Goal: Task Accomplishment & Management: Complete application form

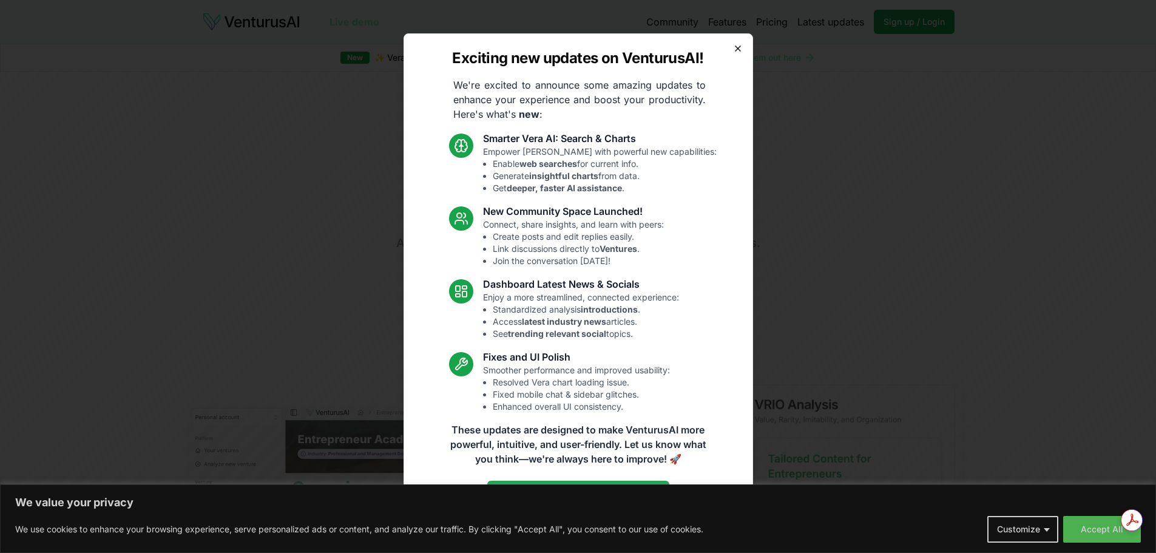
click at [739, 48] on icon "button" at bounding box center [738, 49] width 10 height 10
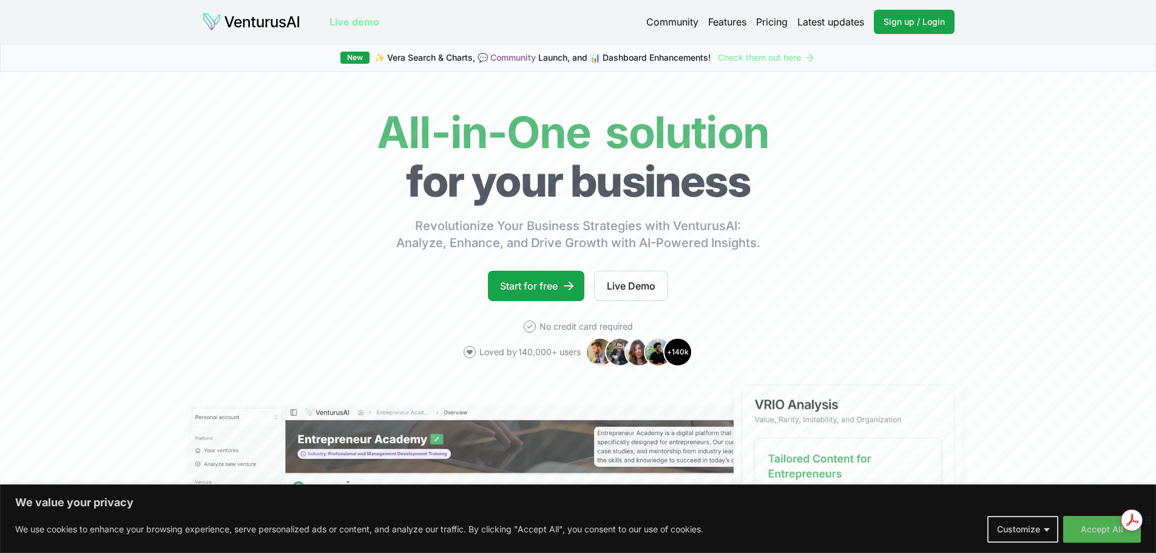
click at [1097, 536] on span "Powered by Adobe Acrobat" at bounding box center [1057, 533] width 81 height 7
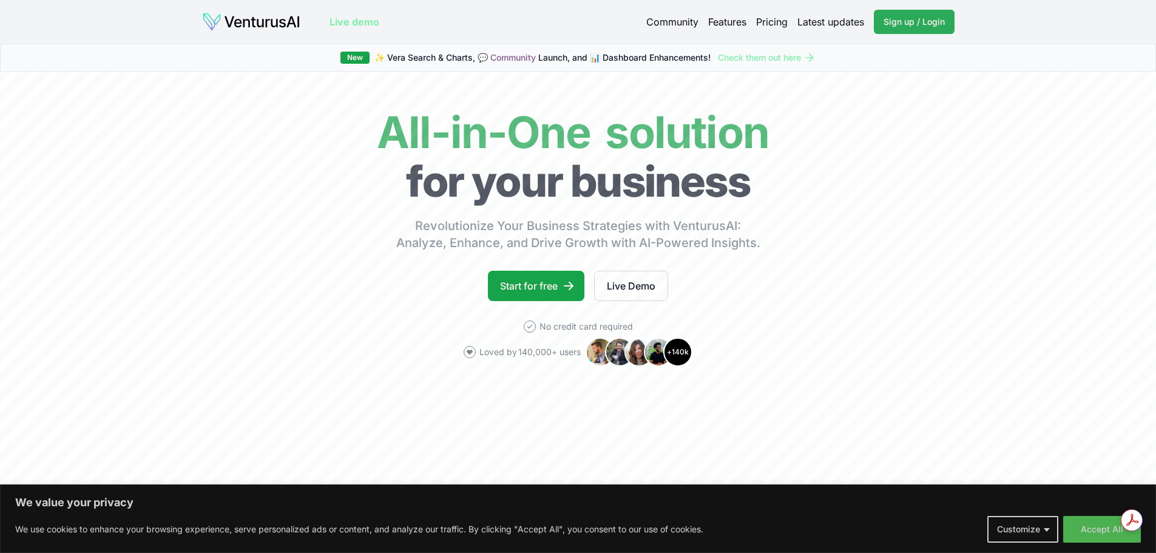
click at [918, 19] on span "Sign up / Login" at bounding box center [914, 22] width 61 height 12
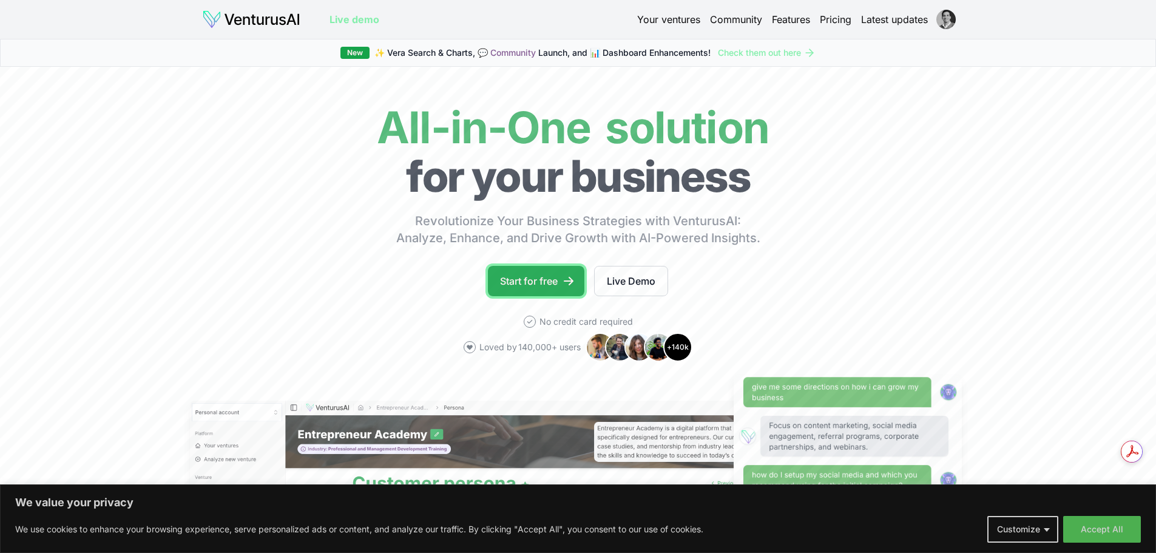
click at [526, 283] on link "Start for free" at bounding box center [536, 281] width 96 height 30
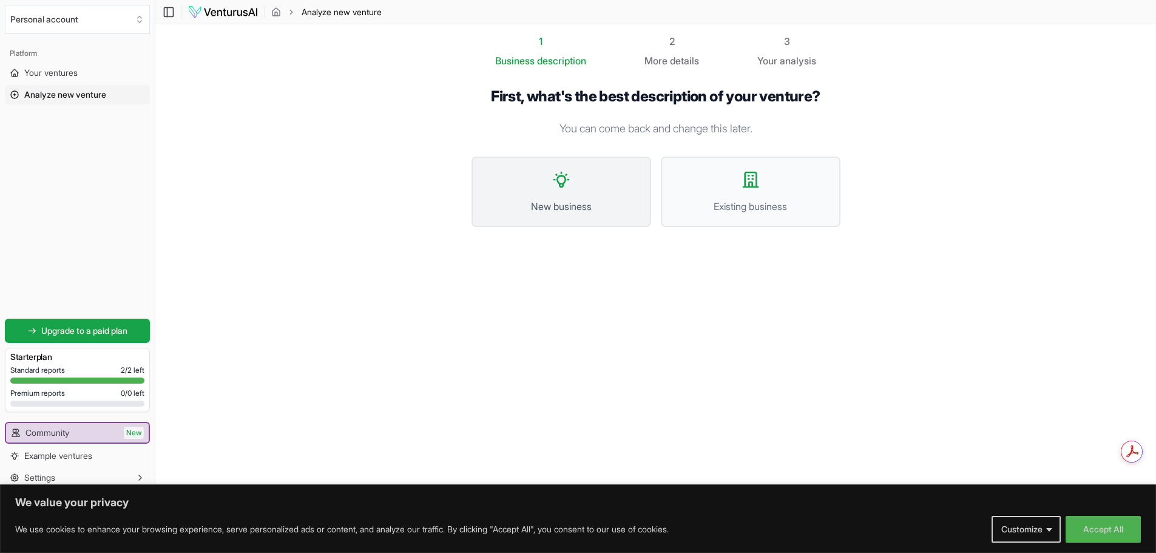
click at [611, 178] on button "New business" at bounding box center [562, 192] width 180 height 70
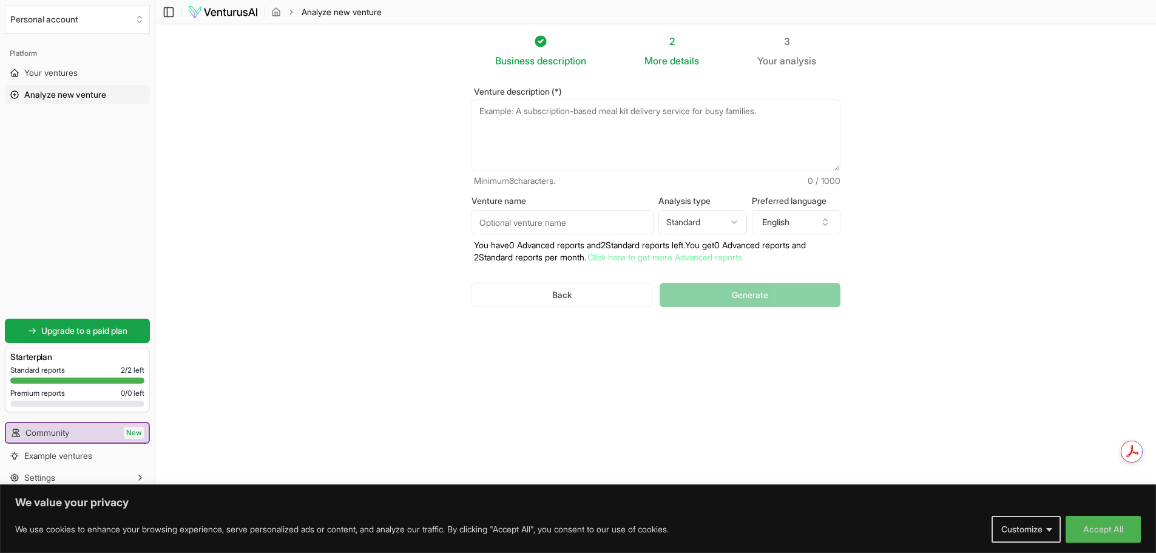
click at [530, 226] on input "Venture name" at bounding box center [563, 222] width 182 height 24
type input "ZUNDA"
click at [513, 113] on textarea "Venture description (*)" at bounding box center [656, 136] width 369 height 72
paste textarea "A ZUNDA é uma marca de snacks sustentáveis produzidos a partir de casca de bata…"
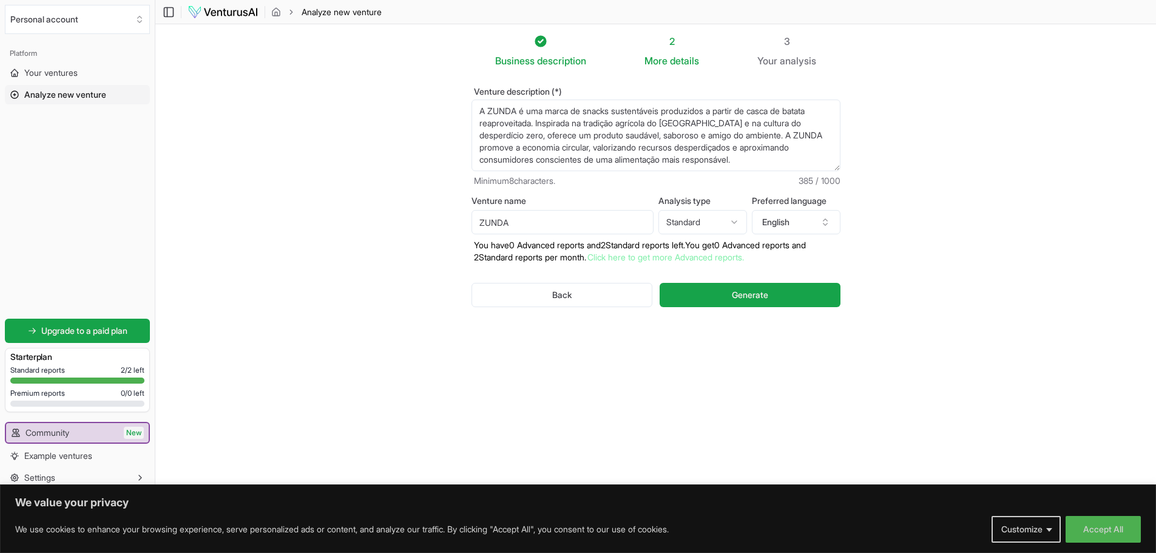
type textarea "A ZUNDA é uma marca de snacks sustentáveis produzidos a partir de casca de bata…"
click at [701, 217] on html "We value your privacy We use cookies to enhance your browsing experience, serve…" at bounding box center [578, 276] width 1156 height 553
click at [779, 227] on button "English" at bounding box center [796, 222] width 89 height 24
type input "PORT"
click at [827, 279] on div "Portuguese" at bounding box center [801, 276] width 157 height 19
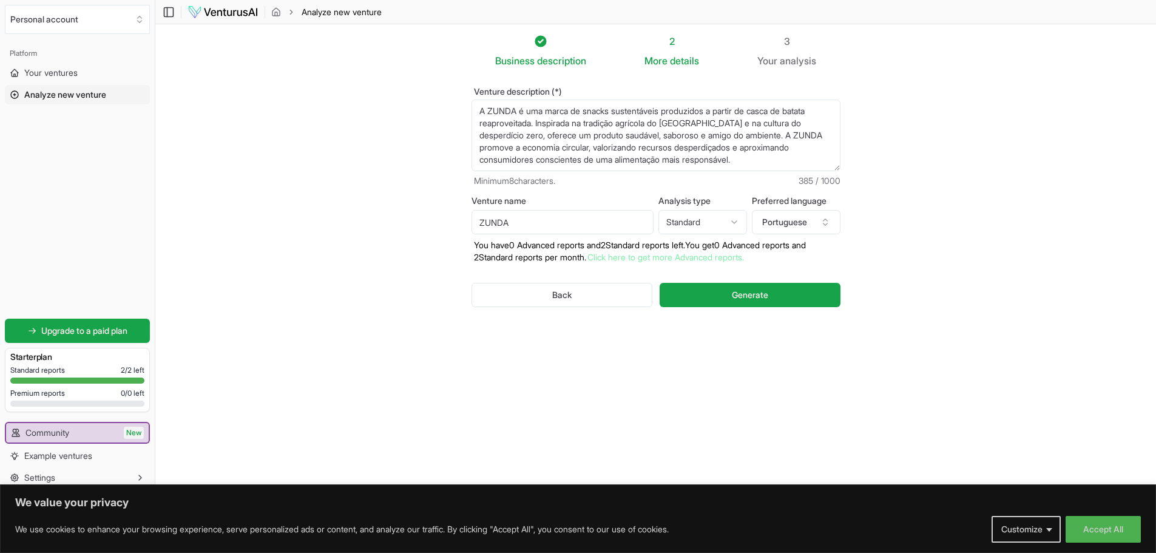
click at [907, 194] on section "Business description 2 More details 3 Your analysis Venture description (*) A Z…" at bounding box center [655, 258] width 1001 height 468
click at [702, 219] on html "We value your privacy We use cookies to enhance your browsing experience, serve…" at bounding box center [578, 276] width 1156 height 553
click at [688, 337] on div "Venture description (*) A ZUNDA é uma marca de snacks sustentáveis produzidos a…" at bounding box center [656, 207] width 408 height 278
click at [529, 224] on input "ZUNDA" at bounding box center [563, 222] width 182 height 24
type input "ZUNDA - Snacks Sustentáveis"
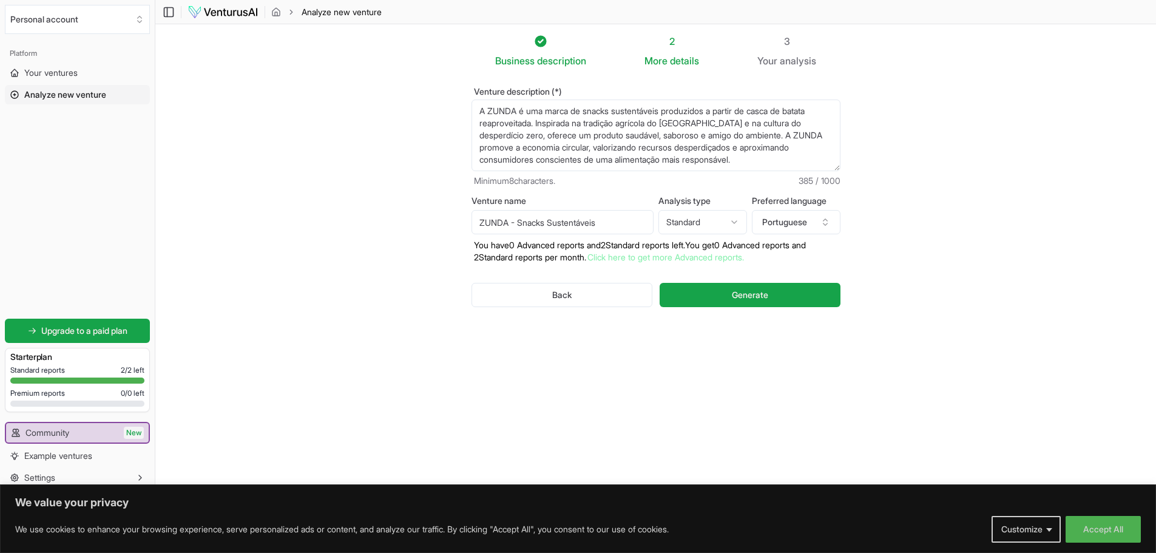
click at [694, 360] on div "Business description 2 More details 3 Your analysis Venture description (*) A Z…" at bounding box center [656, 252] width 408 height 437
click at [735, 287] on button "Generate" at bounding box center [750, 295] width 180 height 24
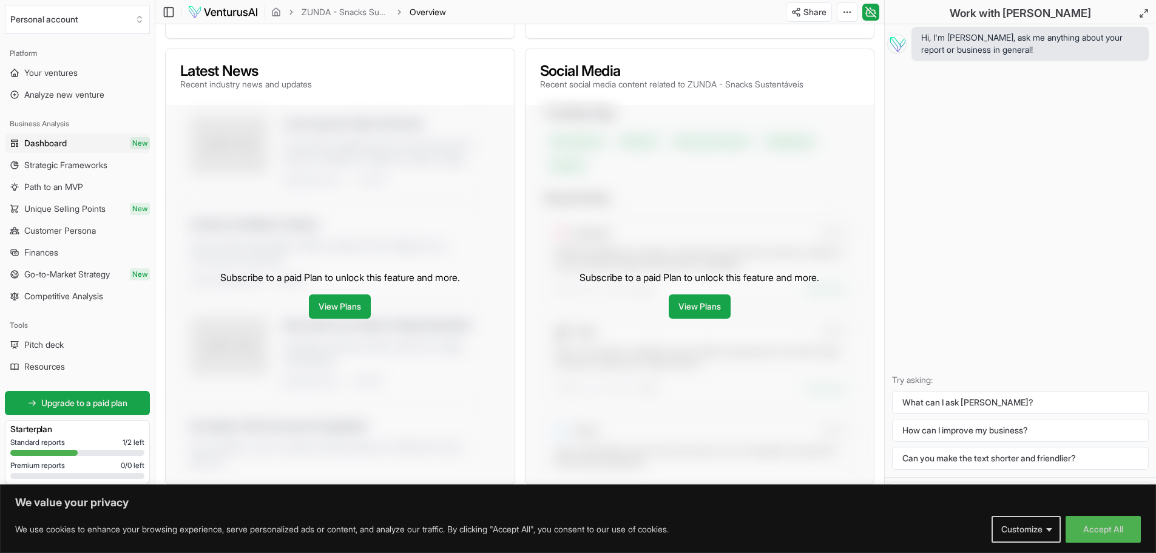
scroll to position [441, 0]
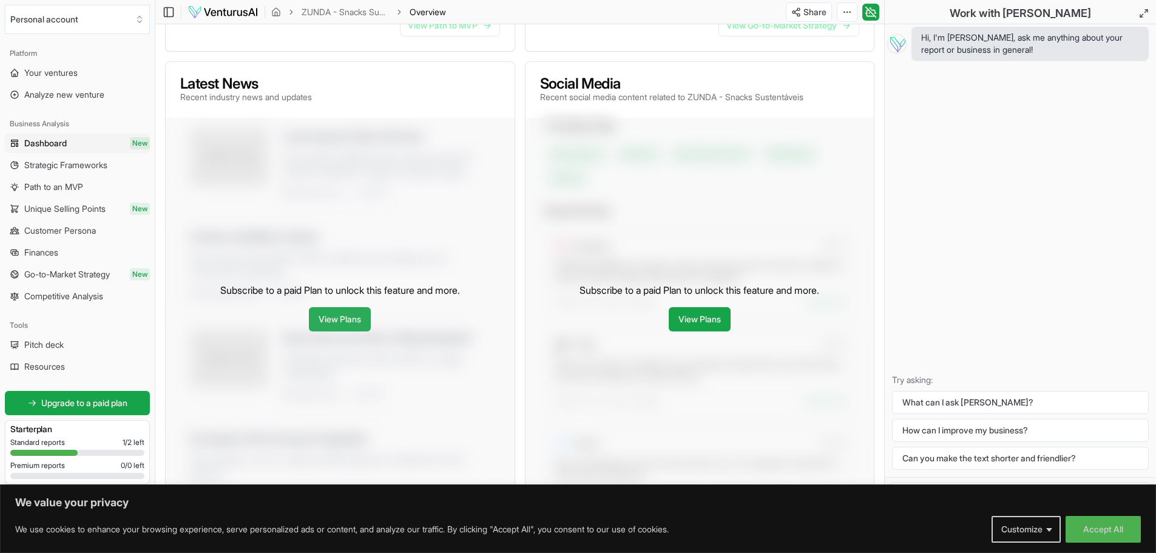
click at [348, 331] on link "View Plans" at bounding box center [340, 319] width 62 height 24
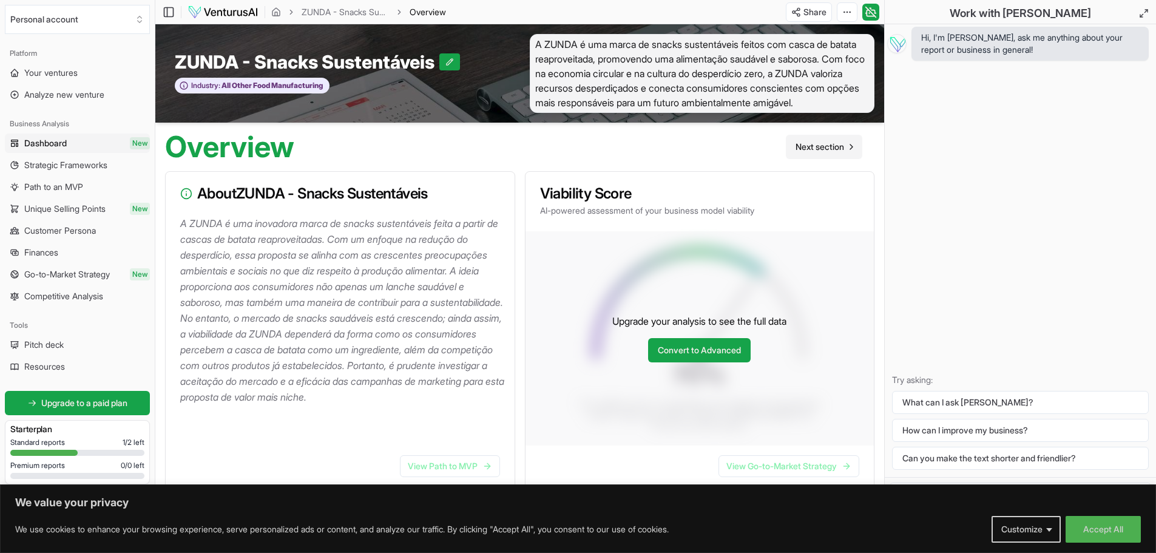
click at [814, 153] on span "Next section" at bounding box center [820, 147] width 49 height 12
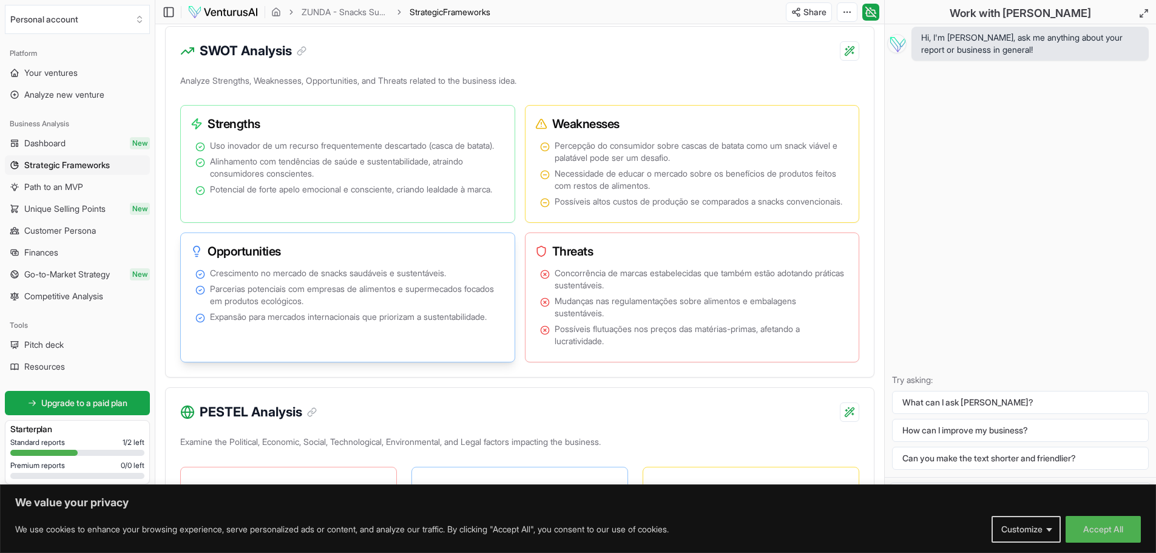
scroll to position [668, 0]
drag, startPoint x: 560, startPoint y: 189, endPoint x: 775, endPoint y: 198, distance: 215.6
click at [775, 193] on span "Necessidade de educar o mercado sobre os benefícios de produtos feitos com rest…" at bounding box center [700, 181] width 290 height 24
click at [756, 193] on span "Necessidade de educar o mercado sobre os benefícios de produtos feitos com rest…" at bounding box center [700, 181] width 290 height 24
drag, startPoint x: 560, startPoint y: 215, endPoint x: 757, endPoint y: 222, distance: 196.7
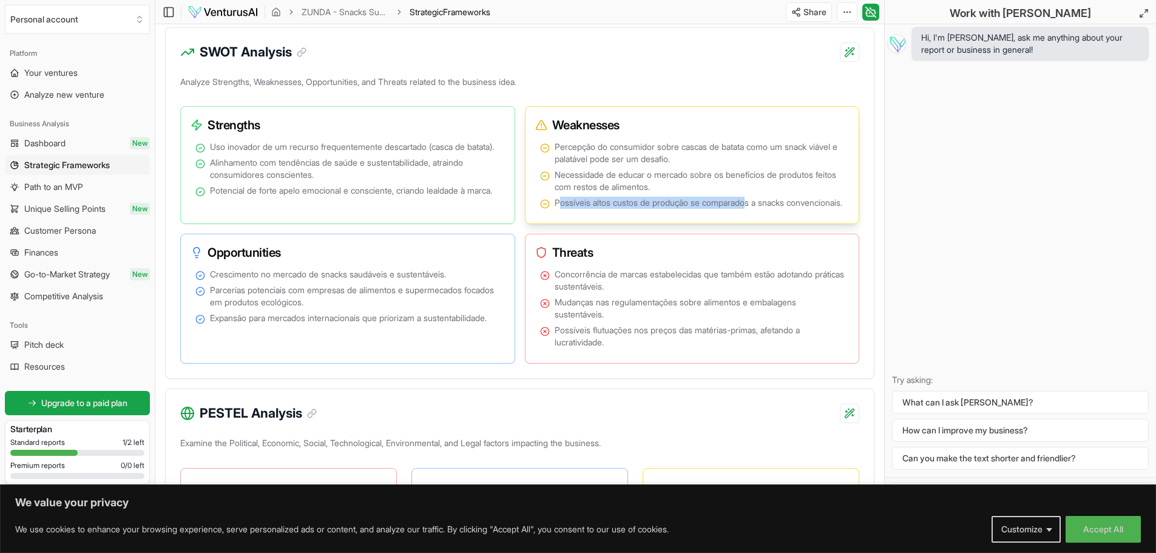
click at [757, 209] on span "Possíveis altos custos de produção se comparados a snacks convencionais." at bounding box center [699, 203] width 288 height 12
click at [680, 209] on span "Possíveis altos custos de produção se comparados a snacks convencionais." at bounding box center [699, 203] width 288 height 12
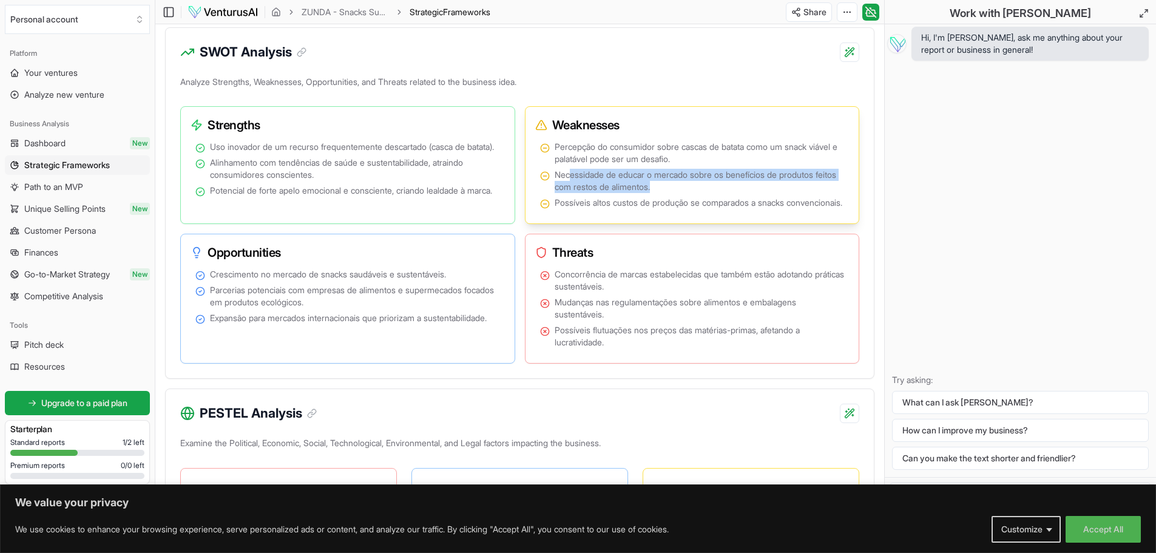
drag, startPoint x: 569, startPoint y: 187, endPoint x: 802, endPoint y: 205, distance: 234.3
click at [802, 193] on span "Necessidade de educar o mercado sobre os benefícios de produtos feitos com rest…" at bounding box center [700, 181] width 290 height 24
click at [768, 208] on ul "Percepção do consumidor sobre cascas de batata como um snack viável e palatável…" at bounding box center [692, 175] width 305 height 68
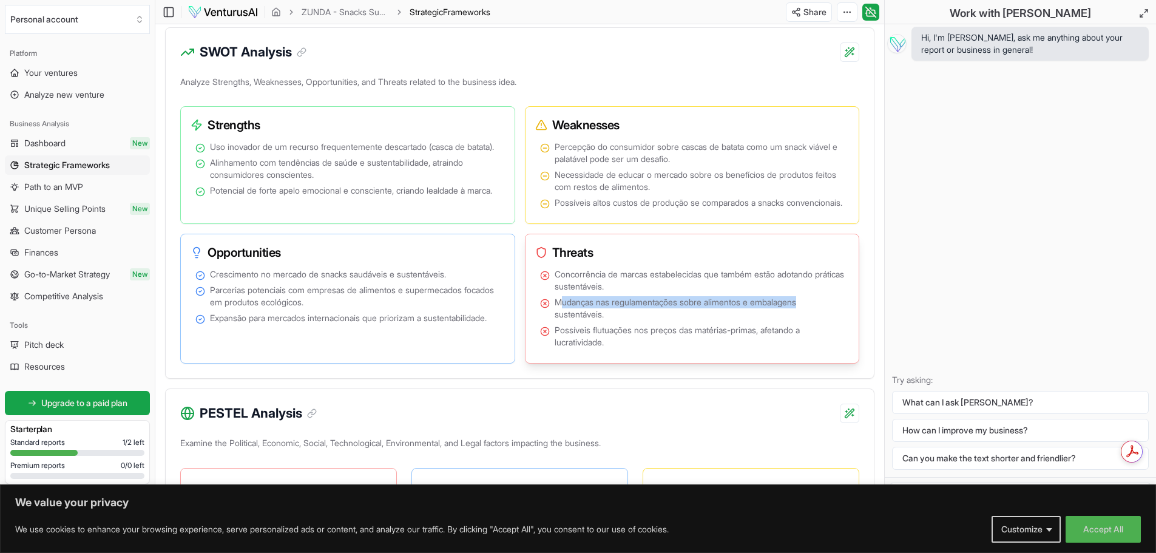
drag, startPoint x: 561, startPoint y: 331, endPoint x: 812, endPoint y: 331, distance: 251.2
click at [812, 320] on span "Mudanças nas regulamentações sobre alimentos e embalagens sustentáveis." at bounding box center [700, 308] width 290 height 24
click at [740, 320] on span "Mudanças nas regulamentações sobre alimentos e embalagens sustentáveis." at bounding box center [700, 308] width 290 height 24
drag, startPoint x: 561, startPoint y: 357, endPoint x: 807, endPoint y: 357, distance: 245.8
click at [807, 348] on span "Possíveis flutuações nos preços das matérias-primas, afetando a lucratividade." at bounding box center [700, 336] width 290 height 24
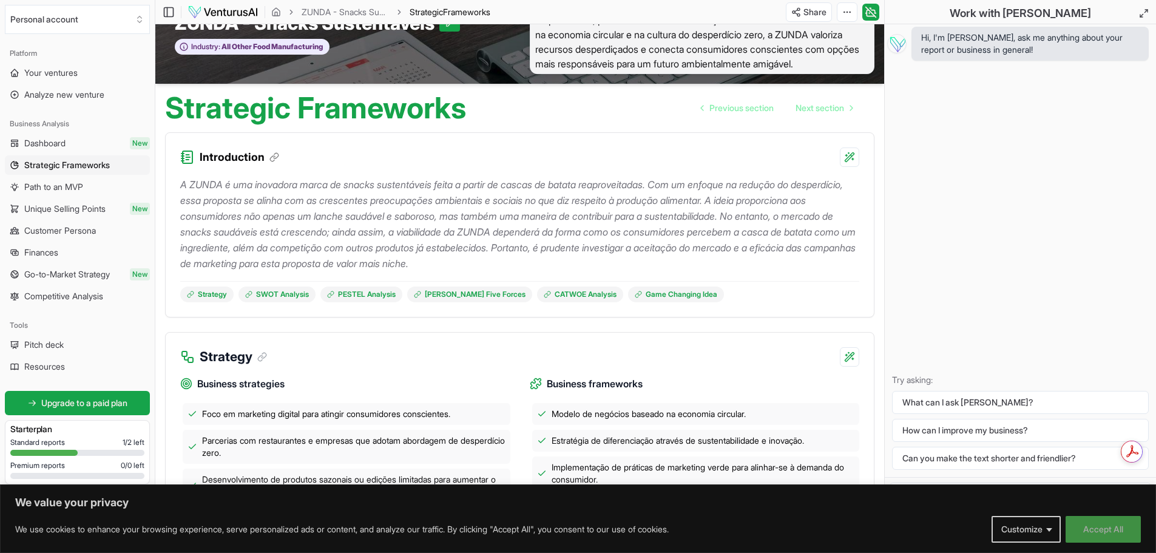
click at [1089, 529] on button "Accept All" at bounding box center [1103, 529] width 75 height 27
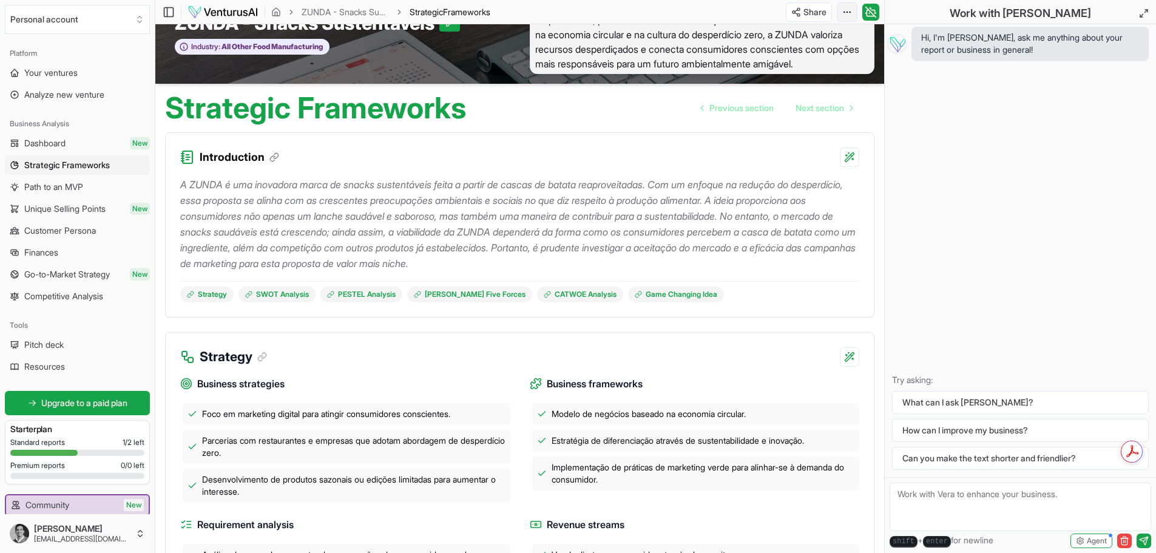
click at [846, 12] on html "We value your privacy We use cookies to enhance your browsing experience, serve…" at bounding box center [578, 237] width 1156 height 553
click at [848, 13] on icon "button" at bounding box center [847, 12] width 10 height 10
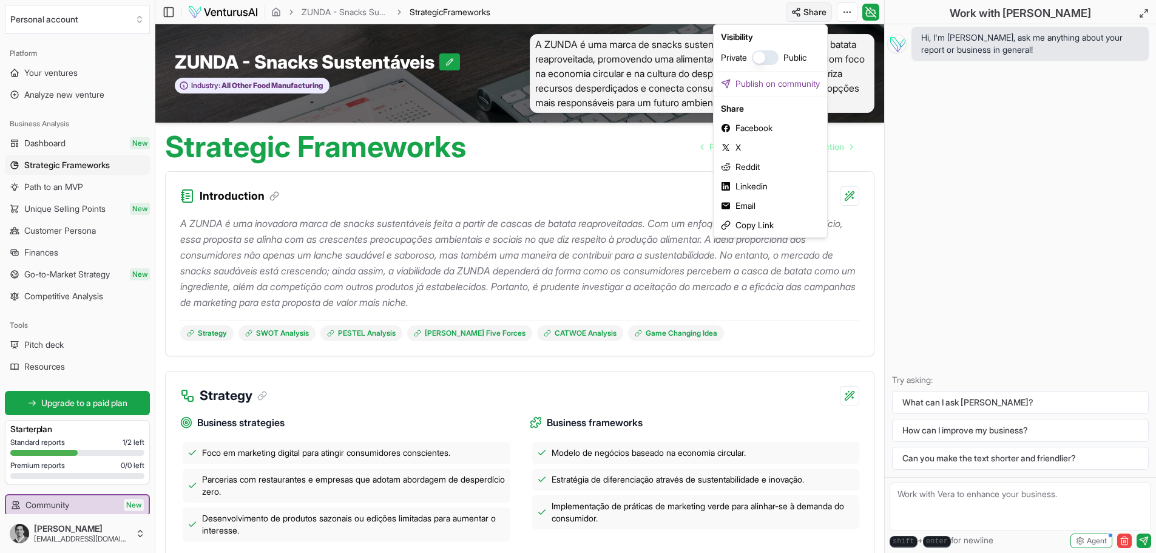
click at [814, 10] on html "We value your privacy We use cookies to enhance your browsing experience, serve…" at bounding box center [578, 276] width 1156 height 553
click at [984, 172] on html "We value your privacy We use cookies to enhance your browsing experience, serve…" at bounding box center [578, 276] width 1156 height 553
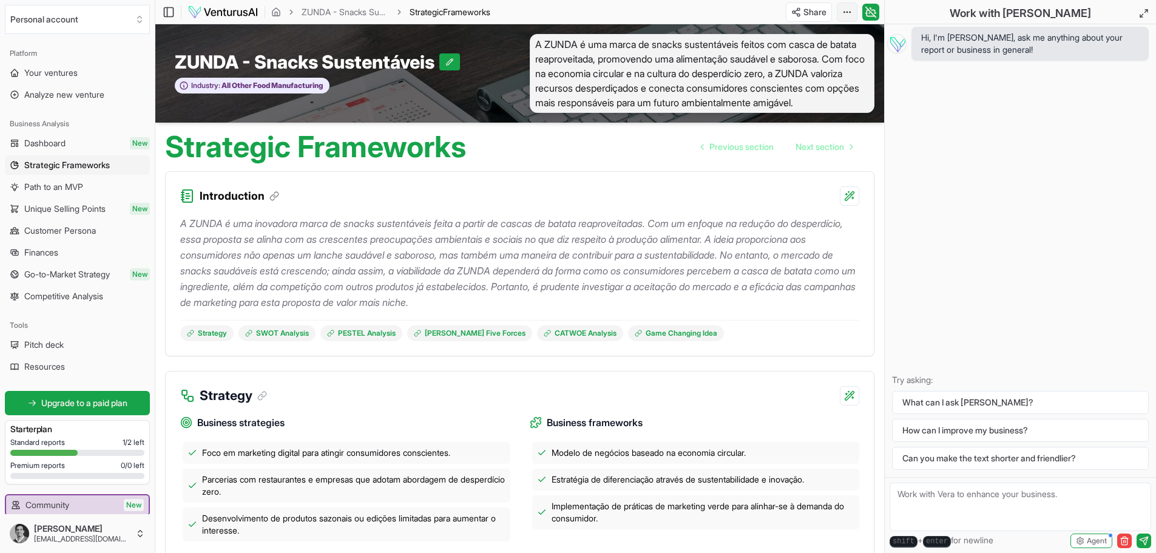
click at [845, 9] on html "We value your privacy We use cookies to enhance your browsing experience, serve…" at bounding box center [578, 276] width 1156 height 553
click at [794, 59] on div "Download PDF" at bounding box center [800, 56] width 99 height 19
